Goal: Check status: Check status

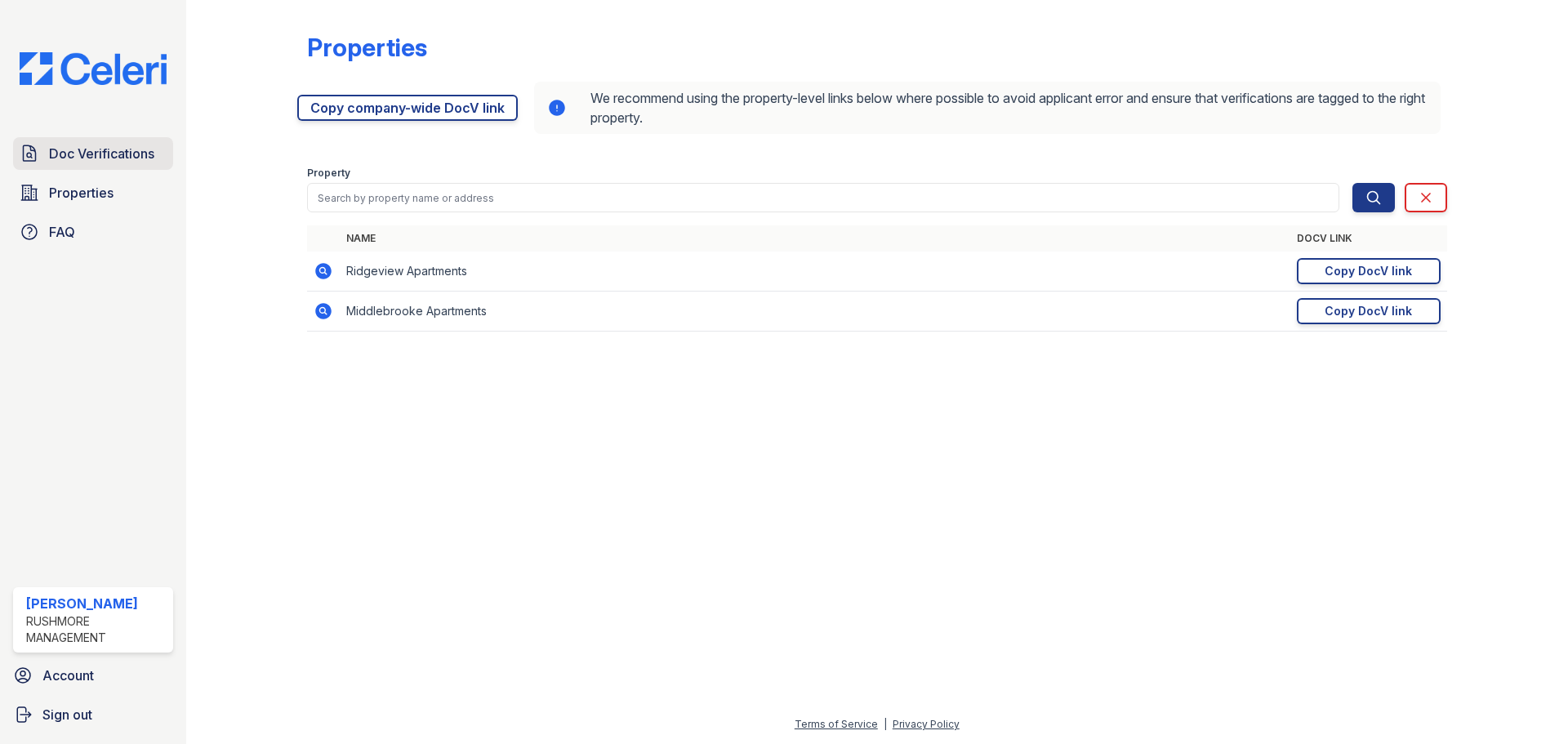
click at [91, 151] on span "Doc Verifications" at bounding box center [101, 153] width 105 height 20
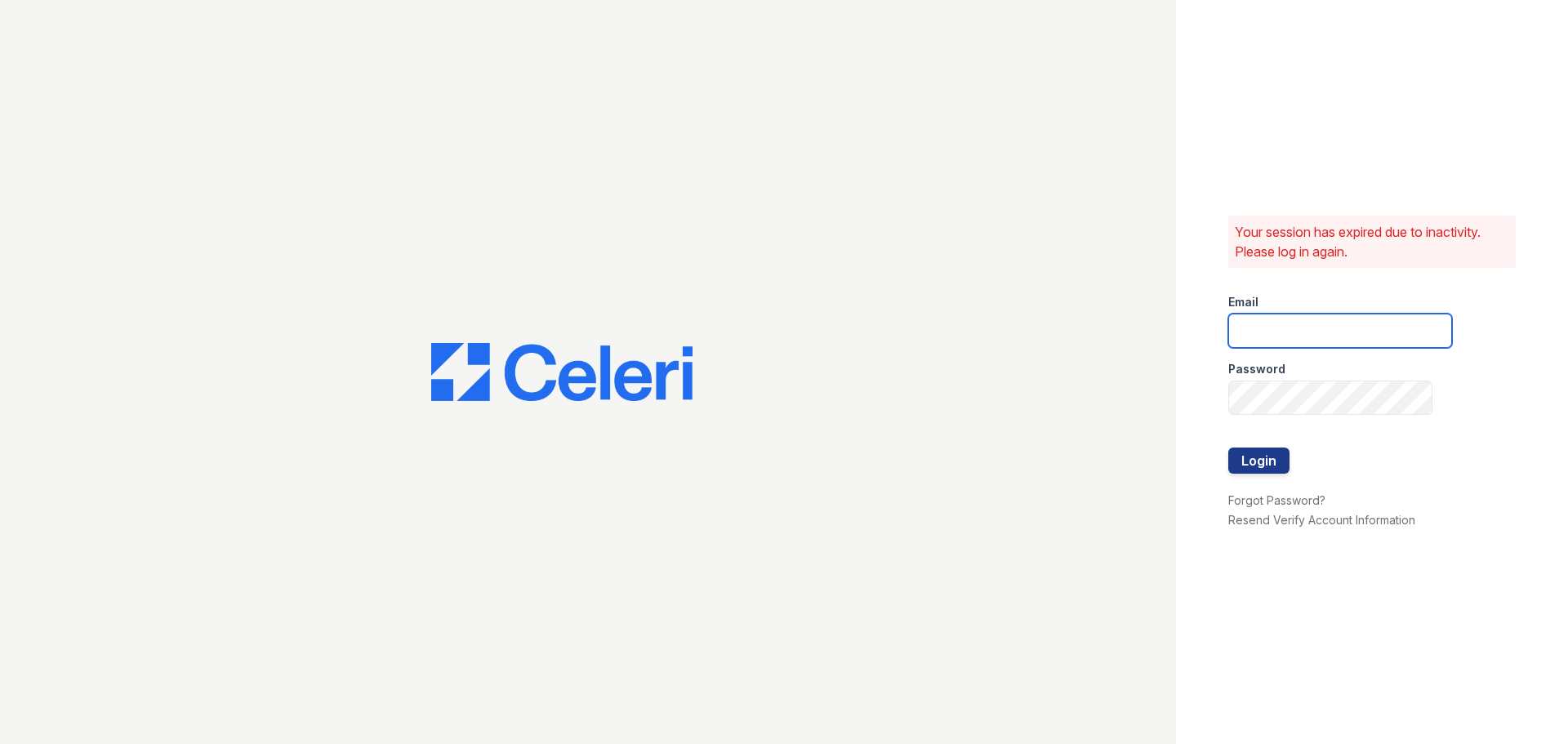
type input "jlaird@rushmoremgmt.com"
click at [1246, 452] on button "Login" at bounding box center [1259, 461] width 61 height 27
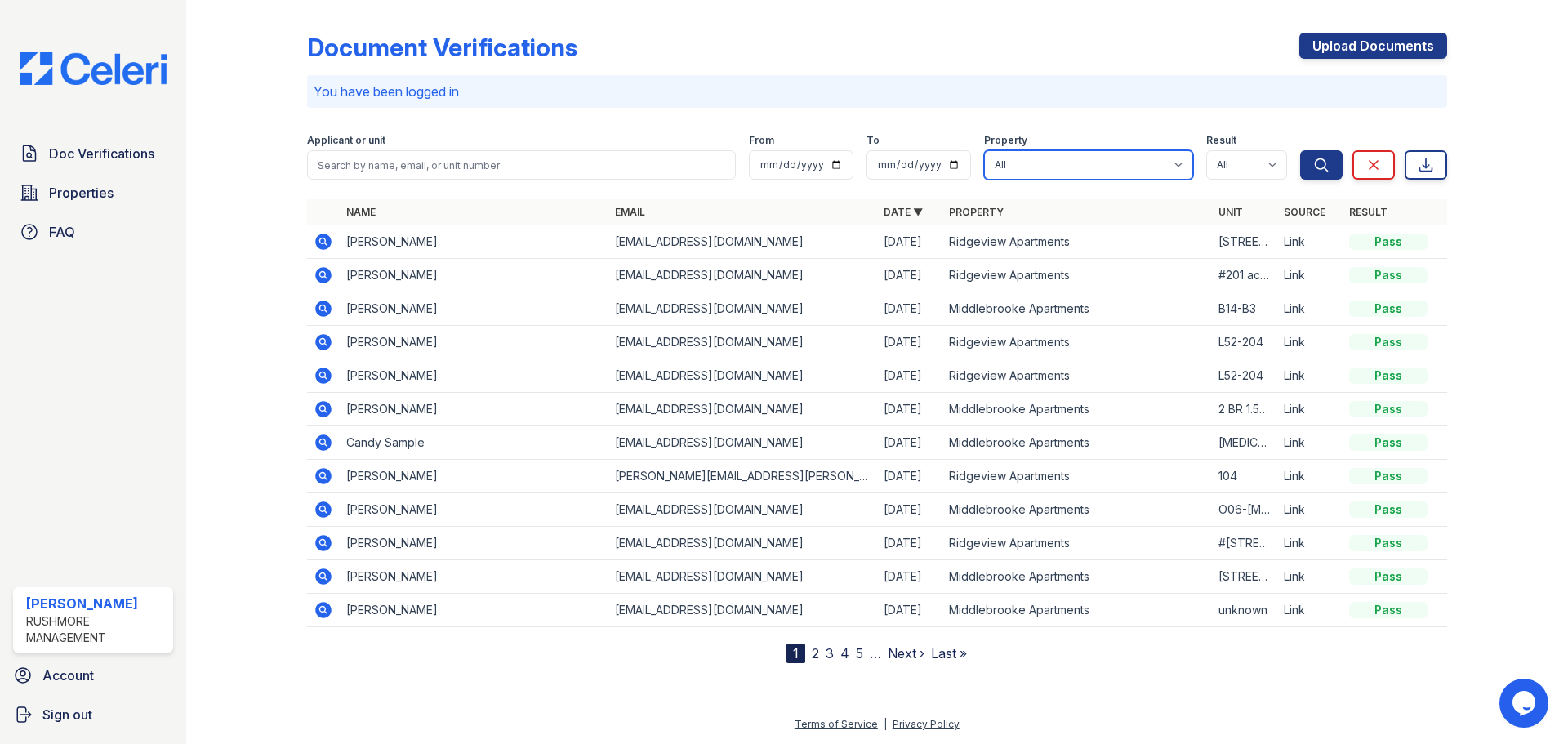
click at [1111, 155] on select "All Middlebrooke Apartments Ridgeview Apartments" at bounding box center [1089, 165] width 209 height 29
select select "618"
click at [984, 150] on select "All Middlebrooke Apartments Ridgeview Apartments" at bounding box center [1089, 165] width 209 height 29
click at [1314, 172] on icon "submit" at bounding box center [1321, 165] width 17 height 17
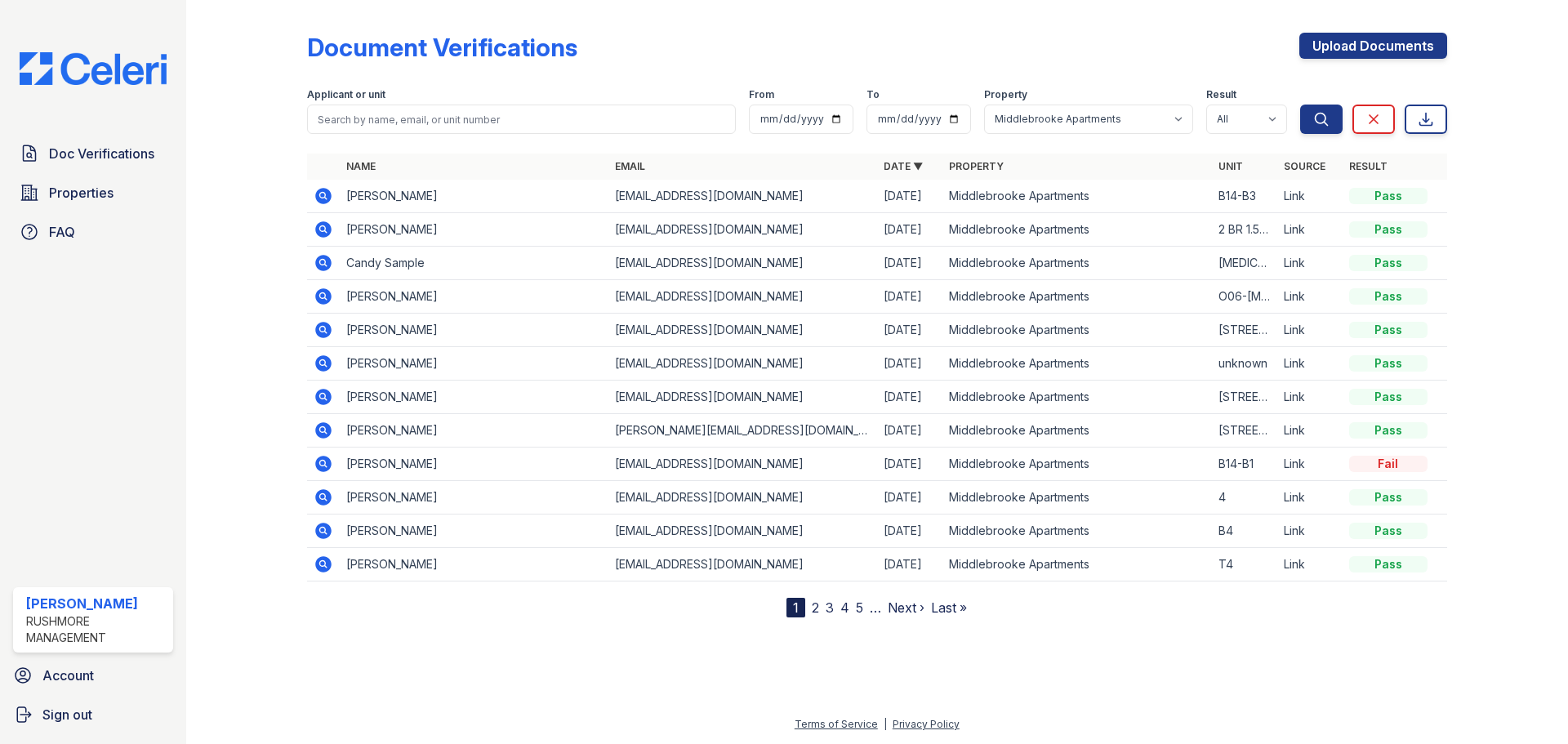
click at [949, 612] on link "Last »" at bounding box center [949, 607] width 36 height 17
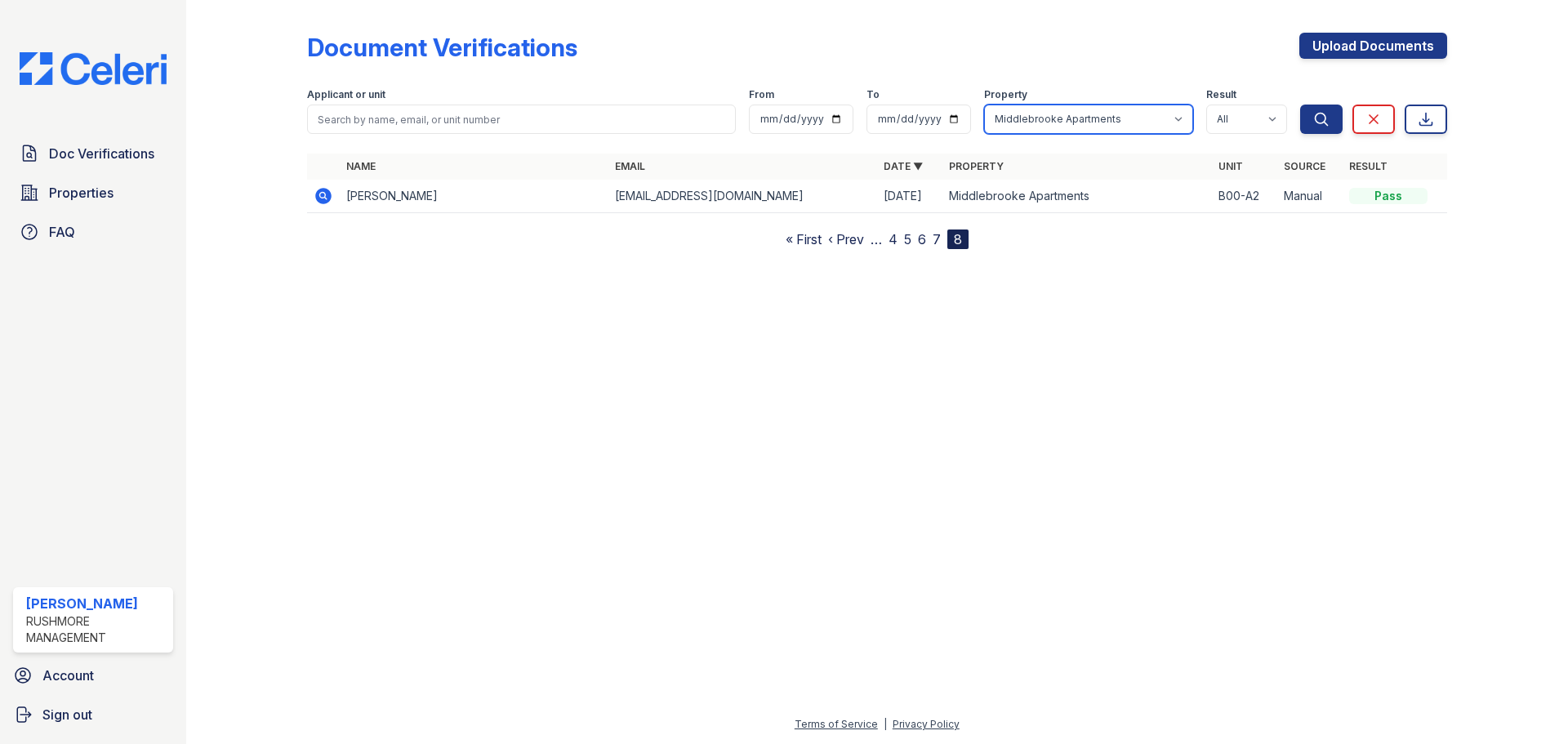
click at [1081, 111] on select "All Middlebrooke Apartments Ridgeview Apartments" at bounding box center [1089, 119] width 209 height 29
select select "629"
click at [984, 104] on select "All Middlebrooke Apartments Ridgeview Apartments" at bounding box center [1089, 119] width 209 height 29
click at [1318, 117] on icon "submit" at bounding box center [1321, 119] width 17 height 17
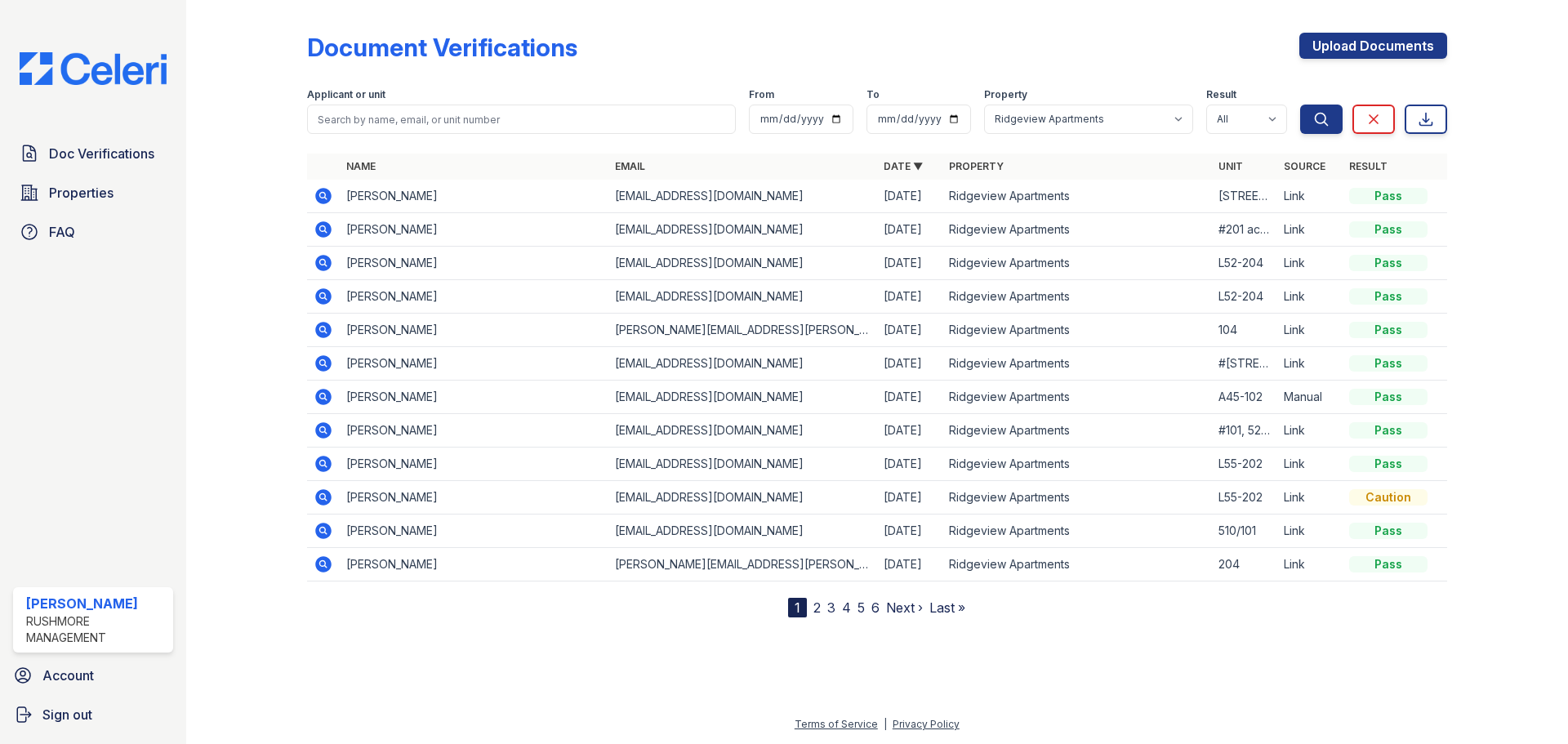
click at [947, 603] on link "Last »" at bounding box center [947, 607] width 36 height 17
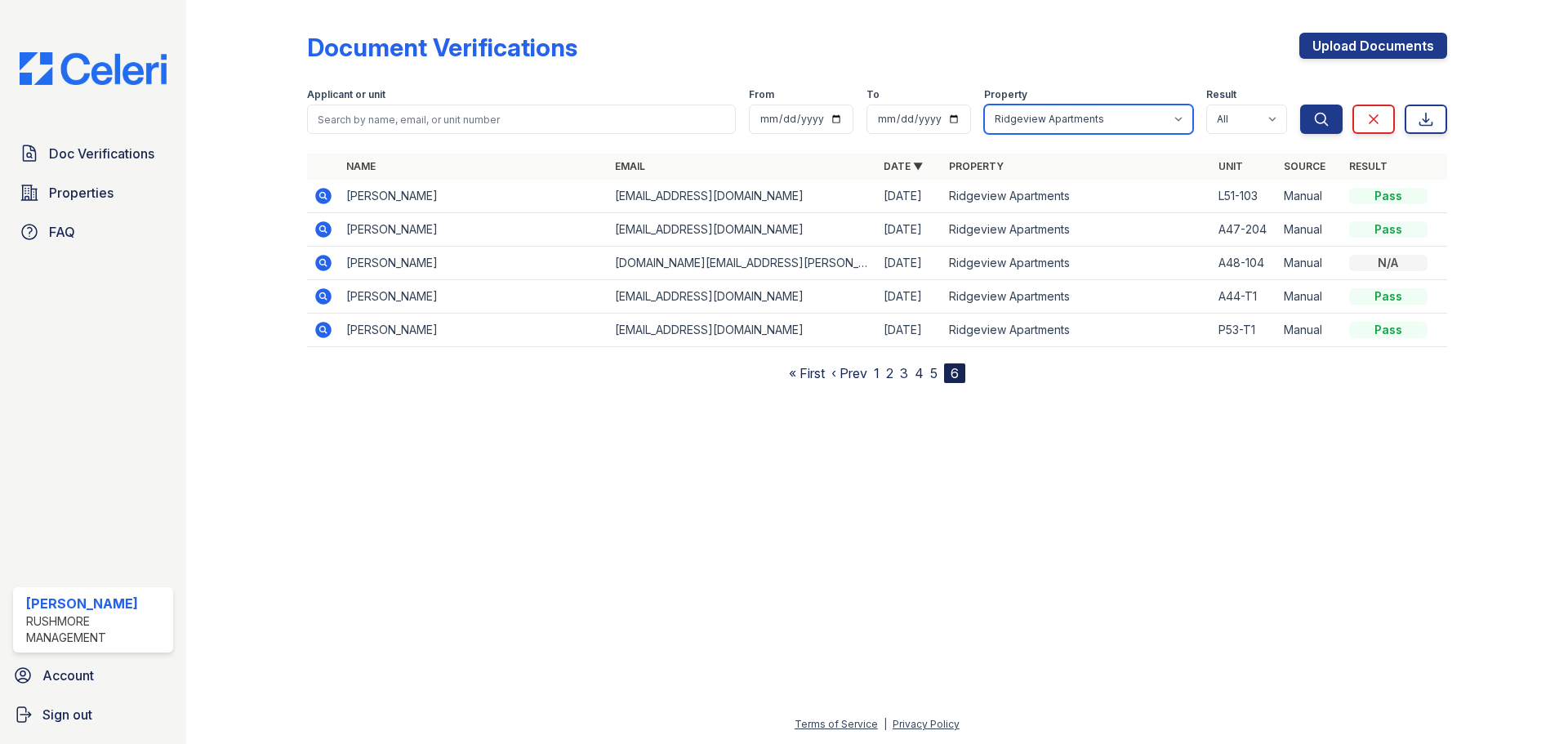
click at [1163, 114] on select "All Middlebrooke Apartments Ridgeview Apartments" at bounding box center [1089, 119] width 209 height 29
select select
click at [984, 104] on select "All Middlebrooke Apartments Ridgeview Apartments" at bounding box center [1089, 119] width 209 height 29
click at [65, 164] on link "Doc Verifications" at bounding box center [92, 153] width 160 height 32
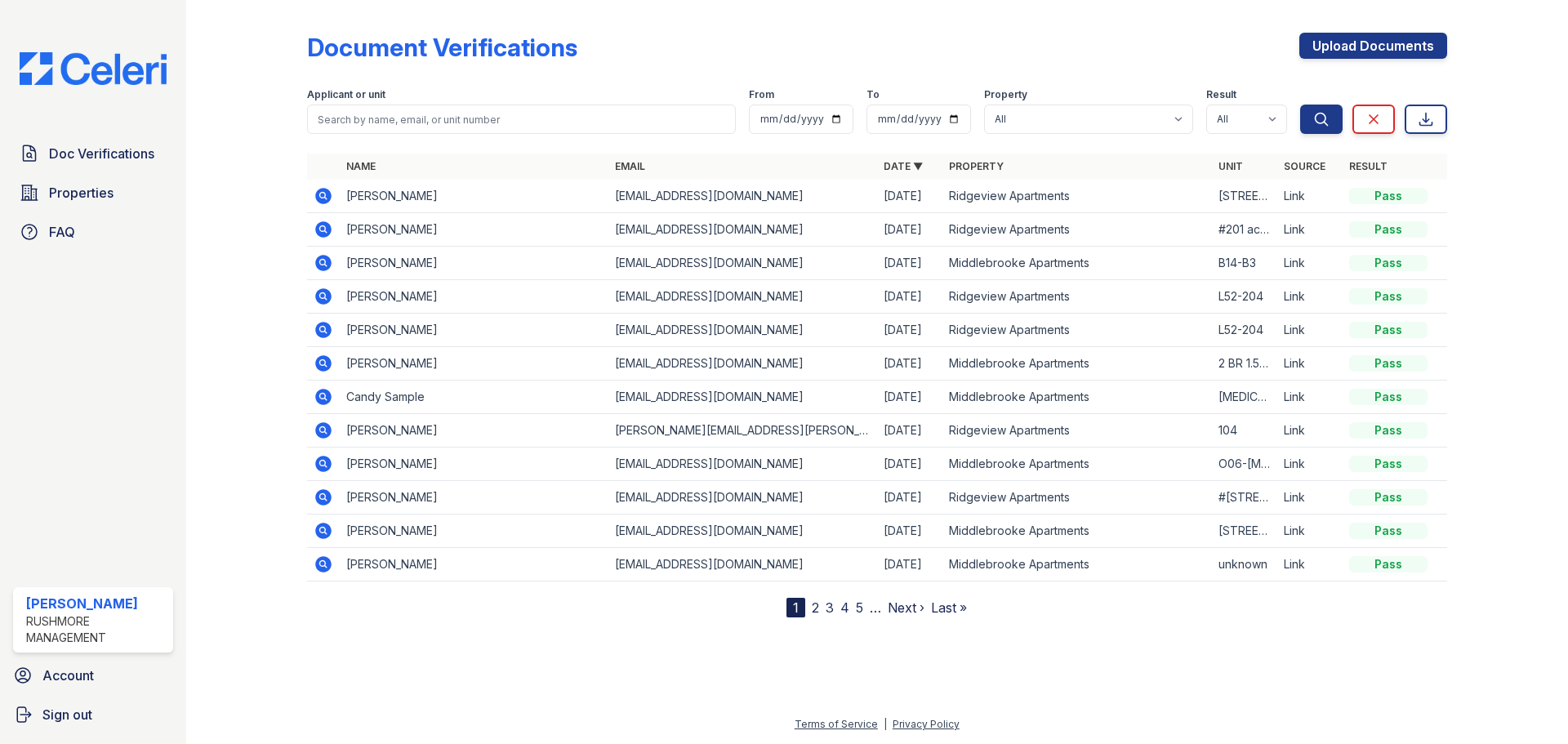
click at [322, 192] on icon at bounding box center [323, 196] width 17 height 17
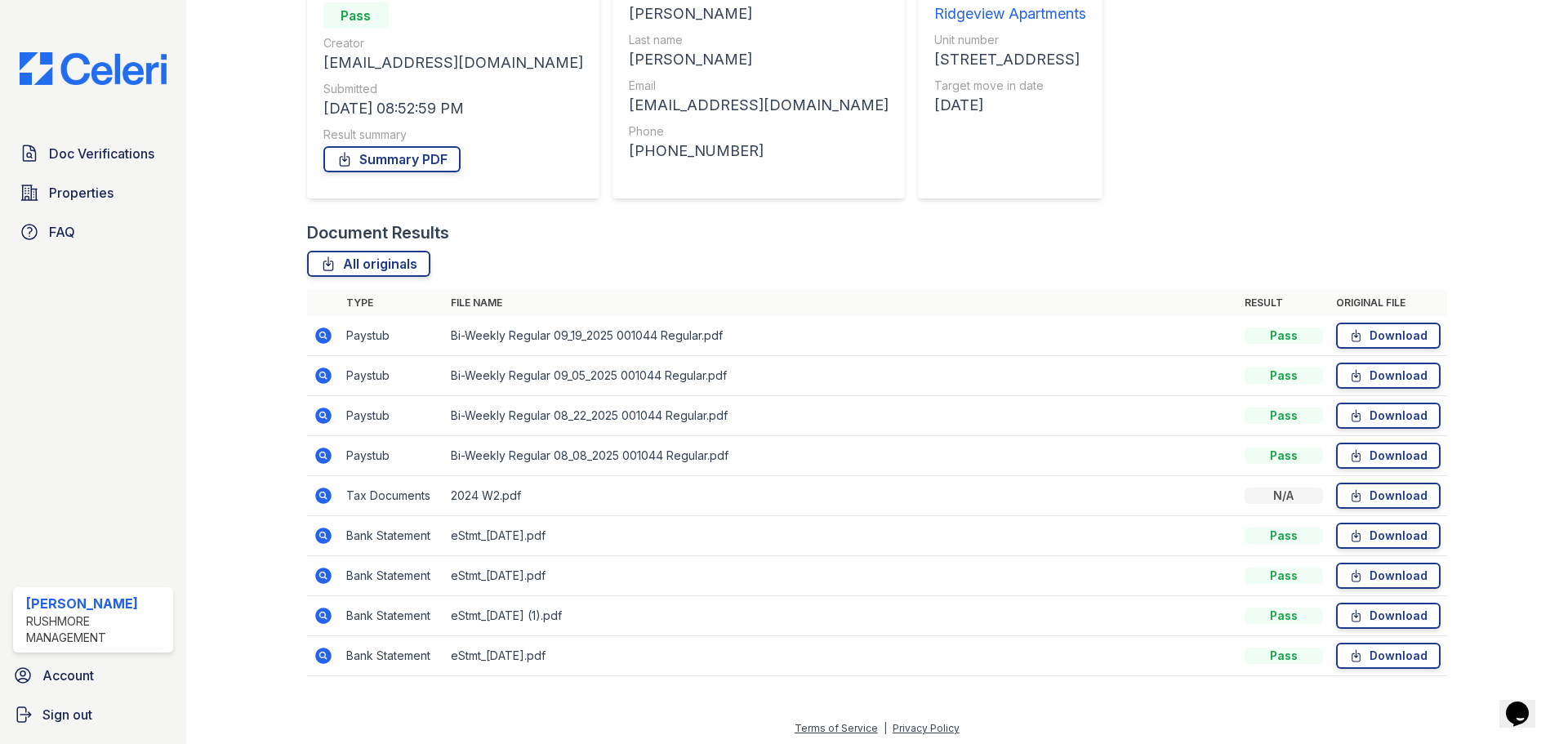
scroll to position [185, 0]
